Goal: Task Accomplishment & Management: Use online tool/utility

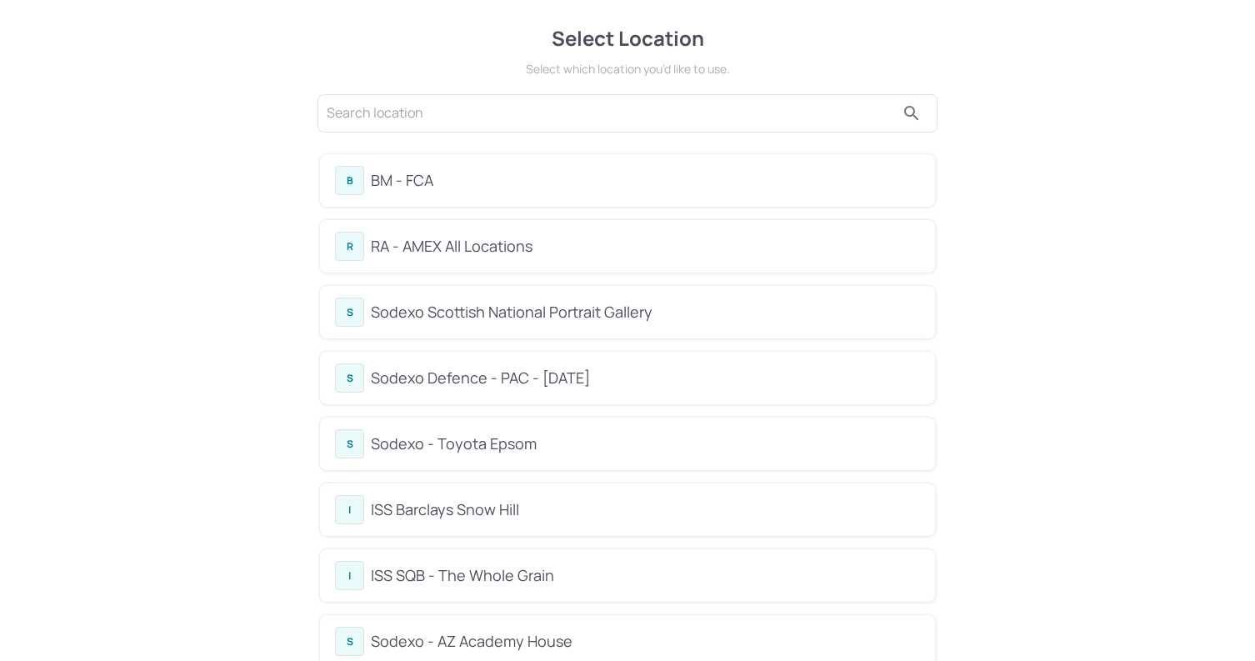
click at [631, 172] on div "BM - FCA" at bounding box center [645, 180] width 549 height 23
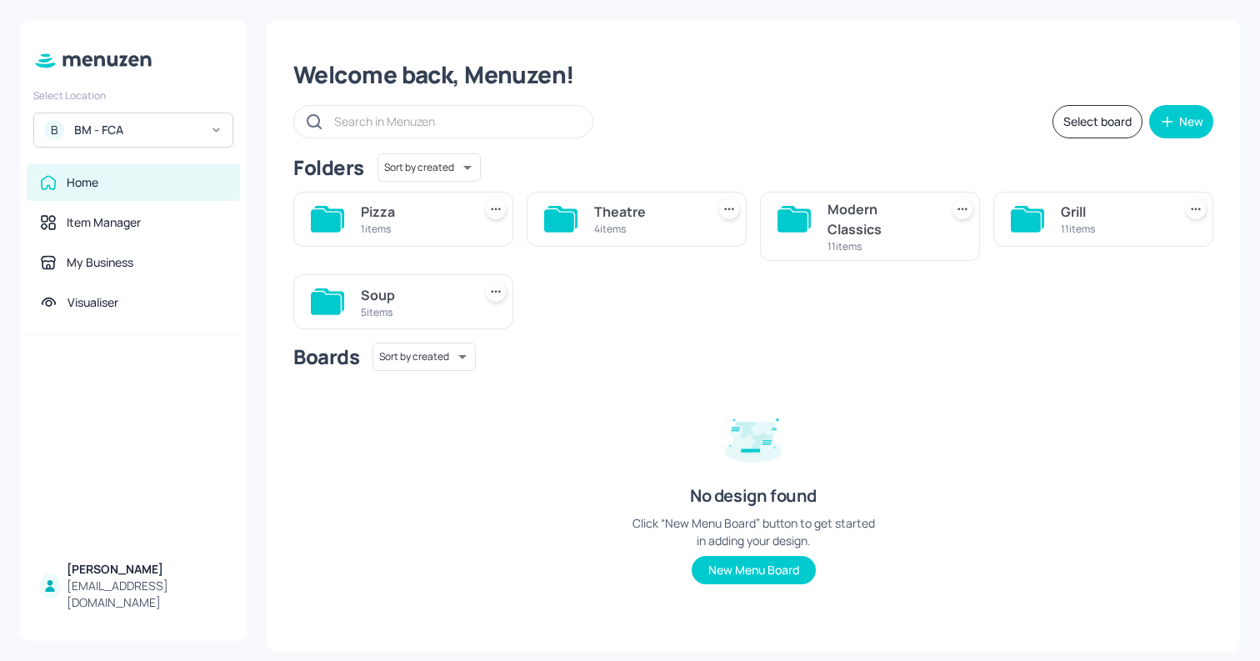
click at [876, 222] on div "Modern Classics" at bounding box center [880, 219] width 105 height 40
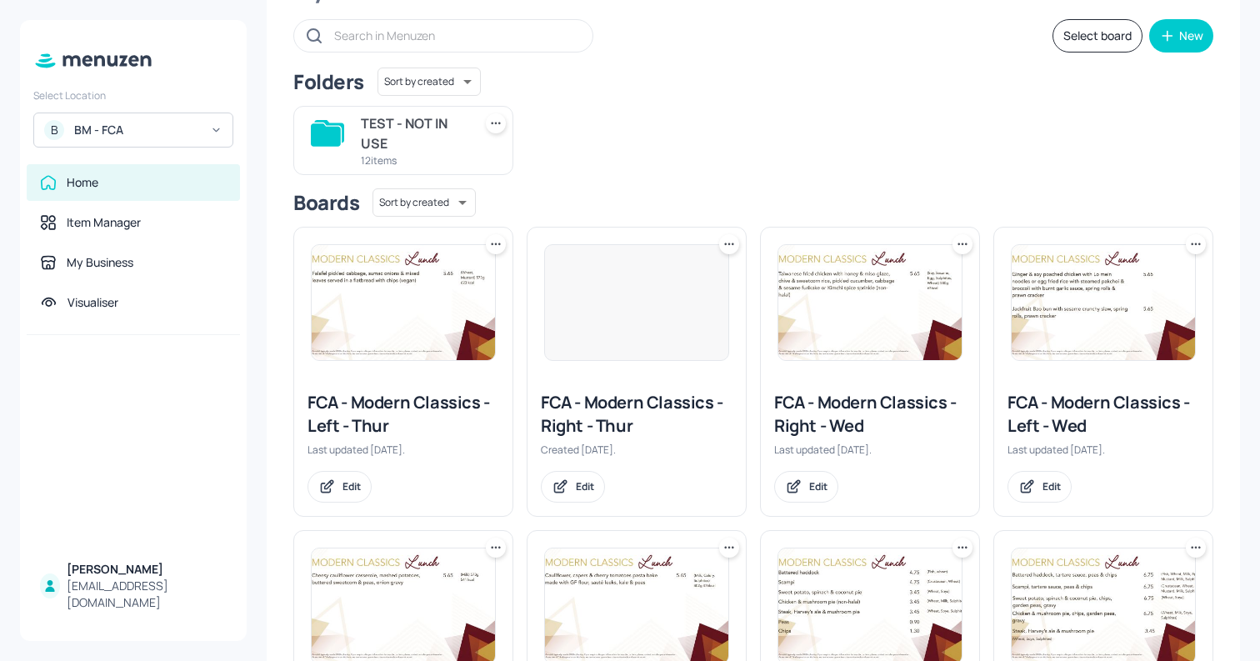
scroll to position [90, 0]
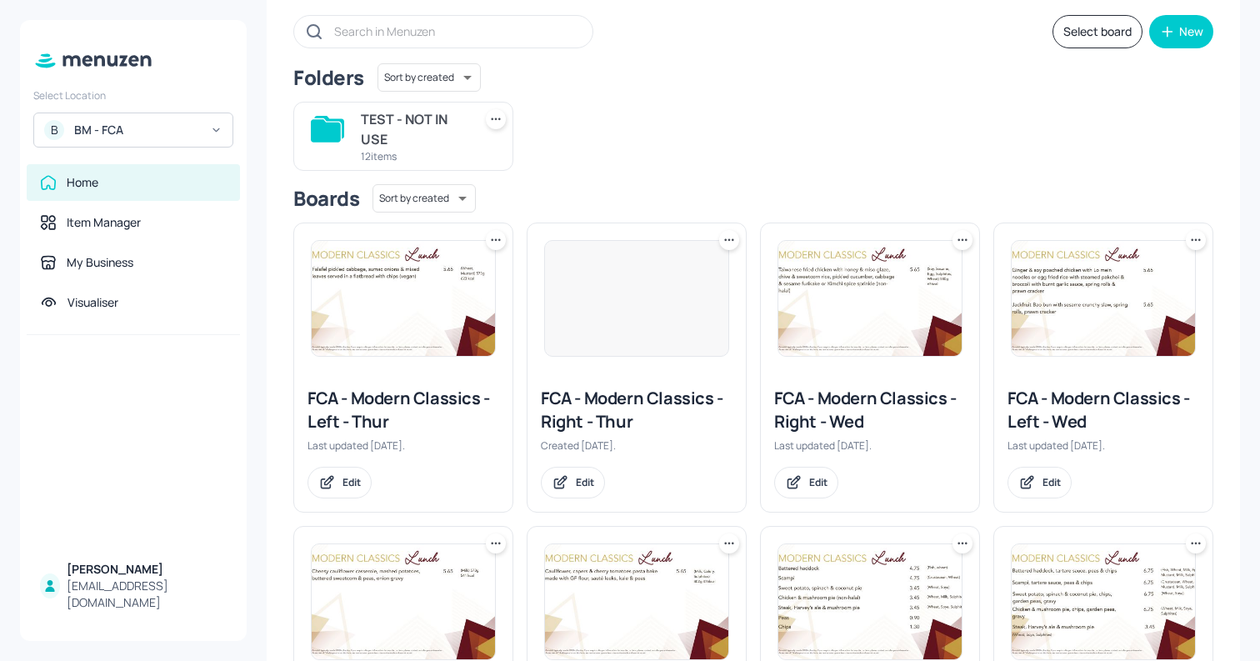
click at [844, 284] on img at bounding box center [870, 298] width 183 height 115
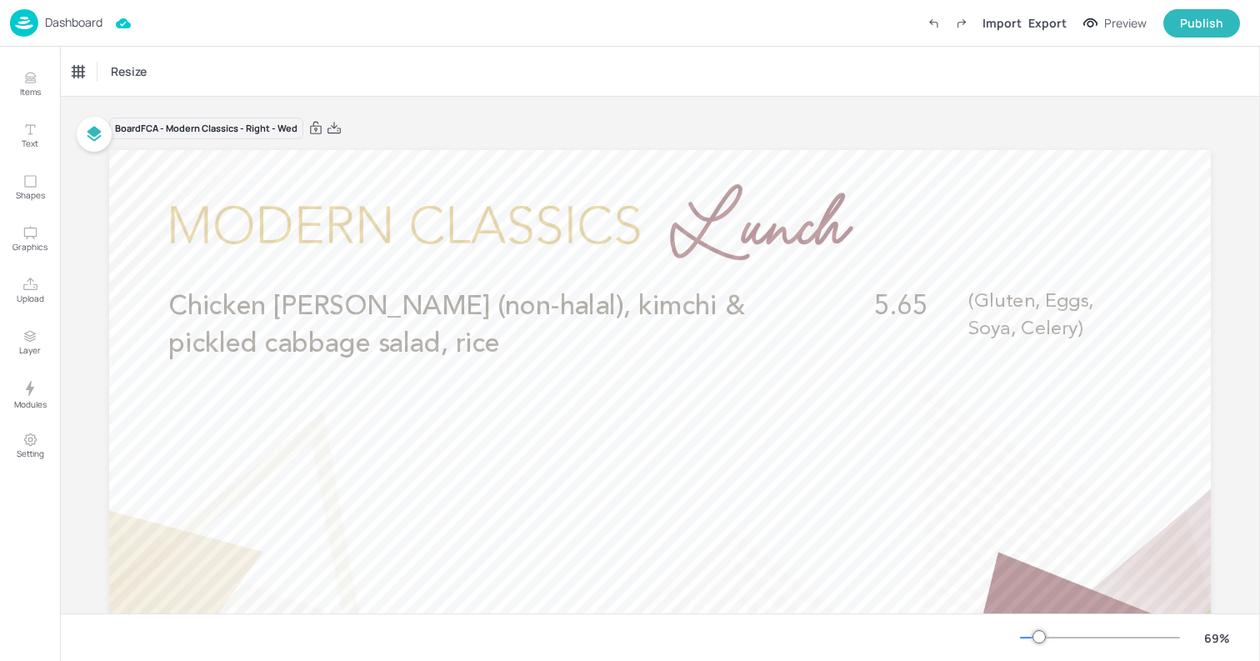
click at [73, 26] on p "Dashboard" at bounding box center [74, 23] width 58 height 12
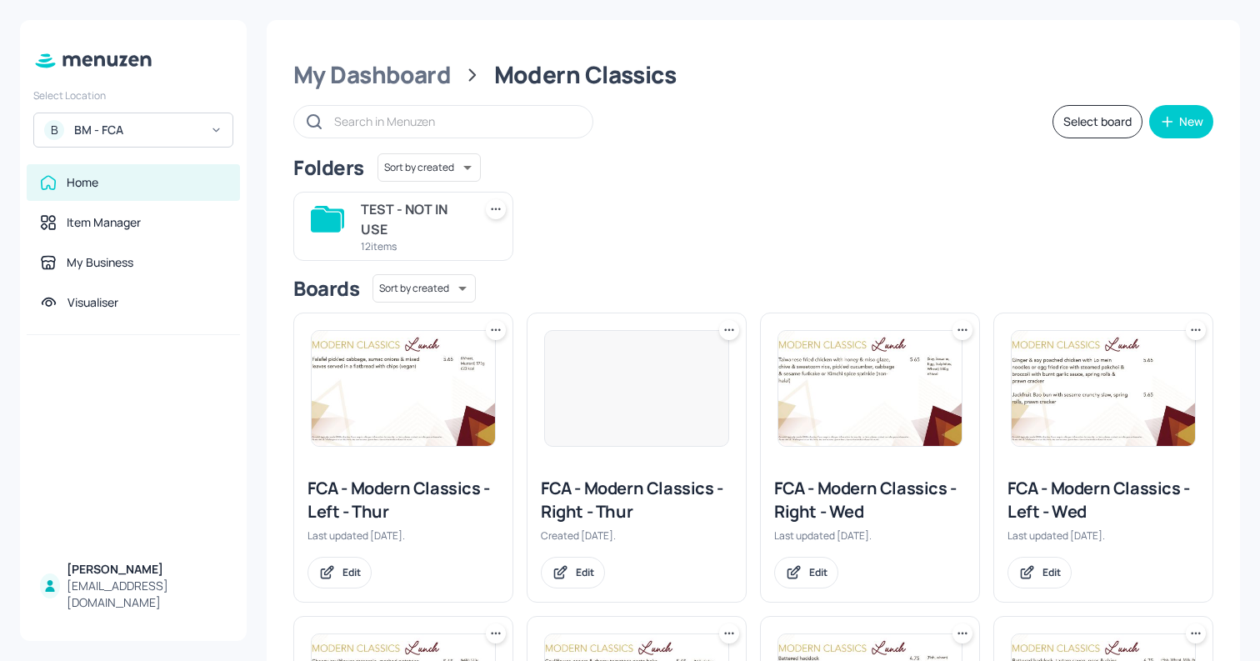
click at [1105, 383] on img at bounding box center [1103, 388] width 183 height 115
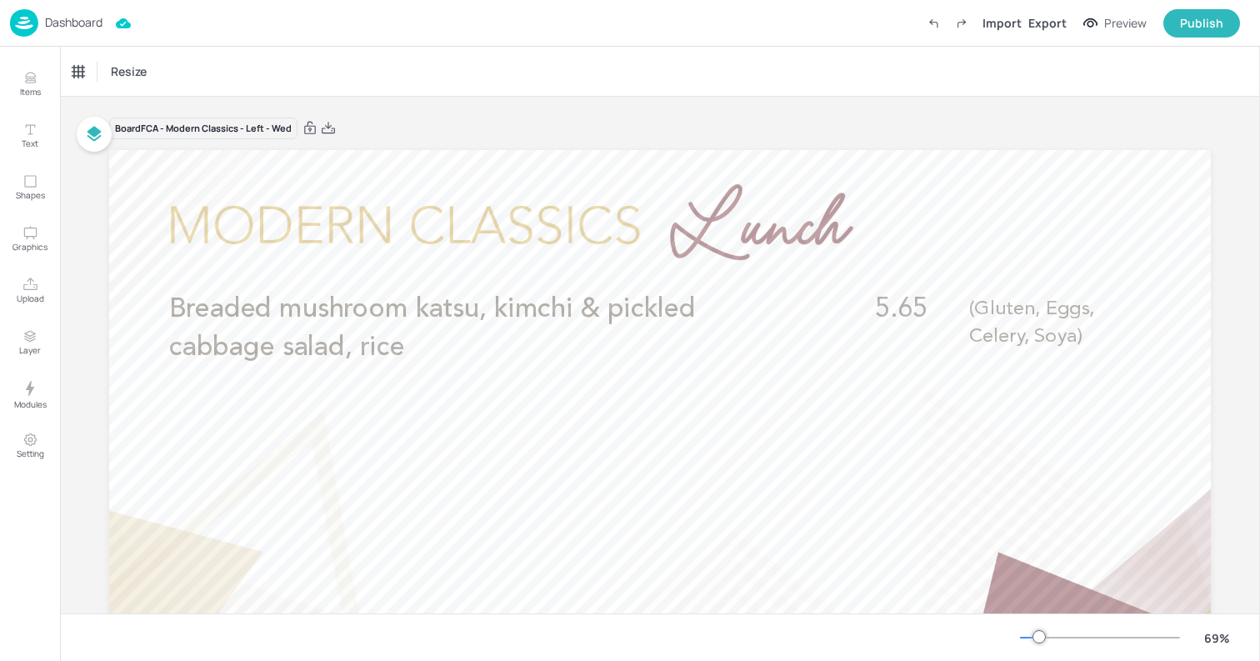
click at [77, 19] on p "Dashboard" at bounding box center [74, 23] width 58 height 12
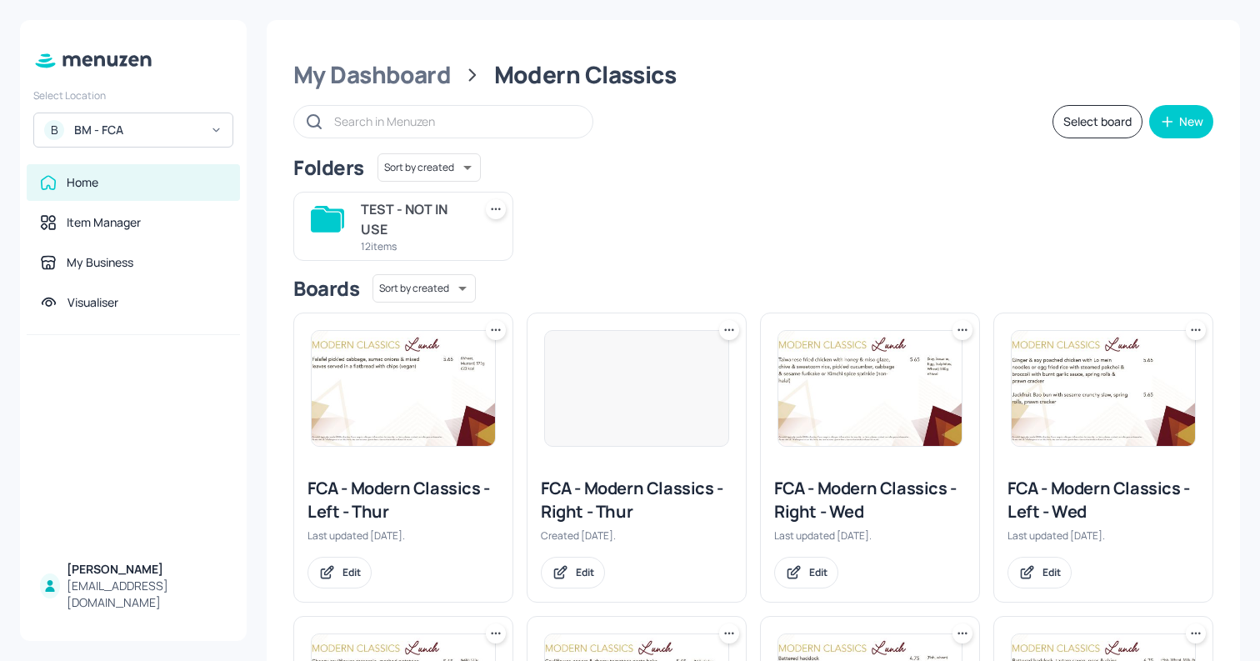
click at [1040, 388] on img at bounding box center [1103, 388] width 183 height 115
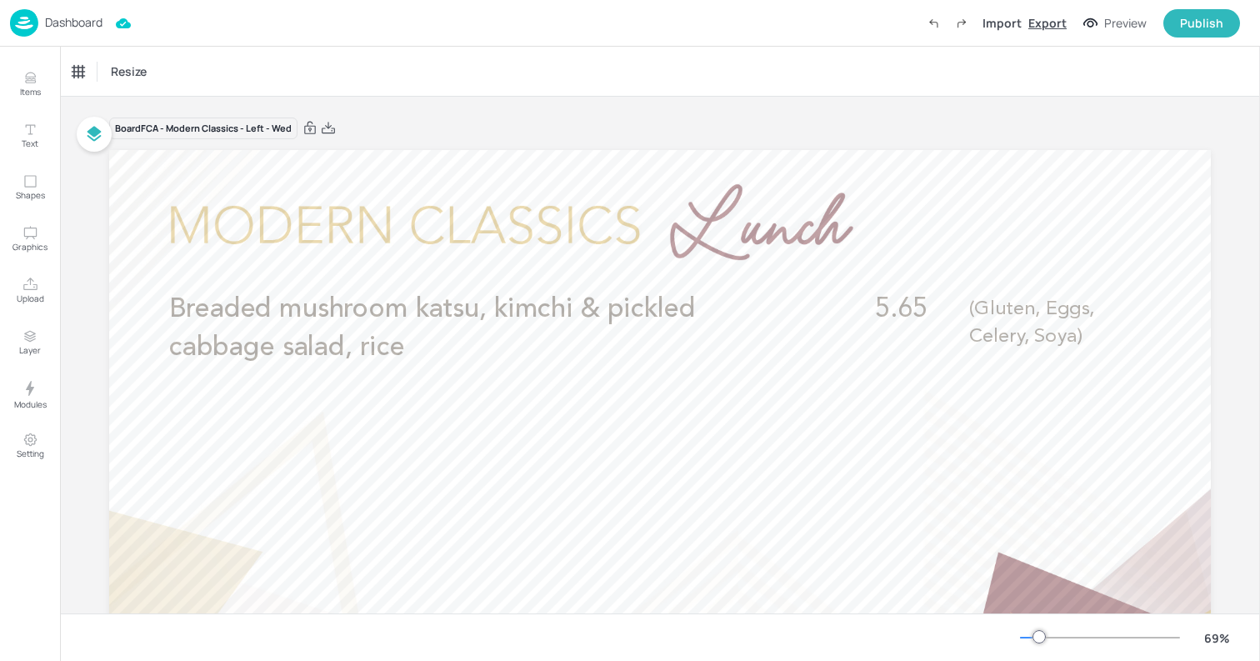
click at [1044, 21] on div "Export" at bounding box center [1048, 23] width 38 height 18
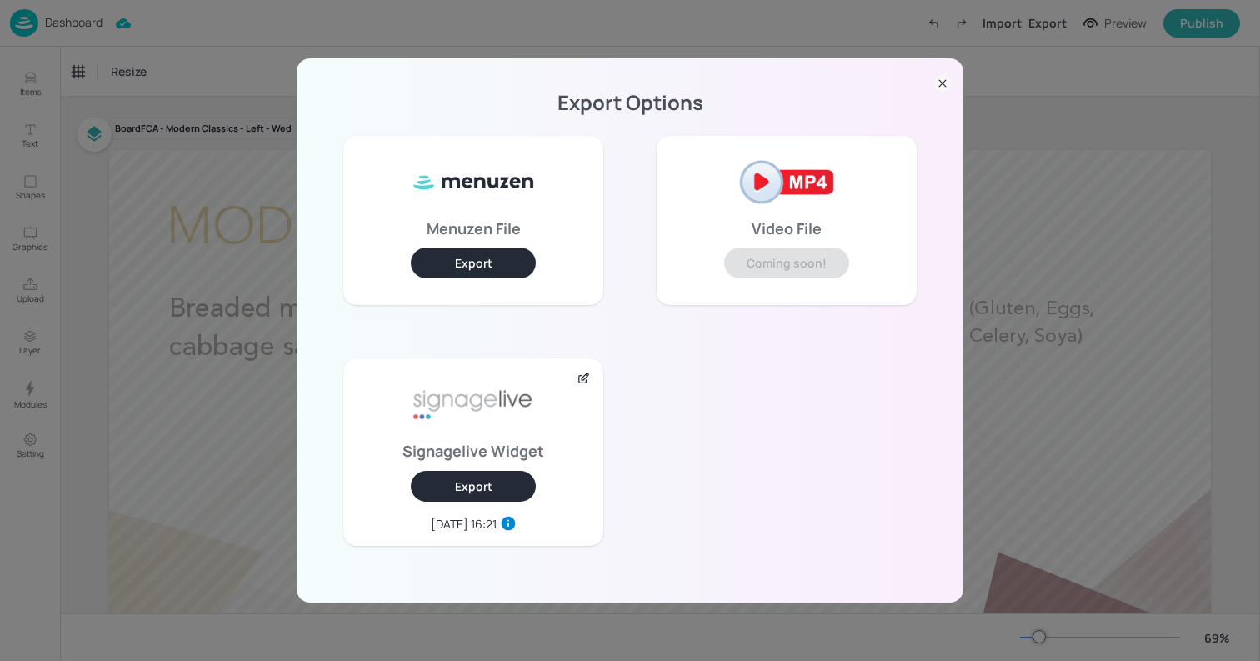
click at [499, 477] on button "Export" at bounding box center [473, 486] width 125 height 31
